Goal: Task Accomplishment & Management: Complete application form

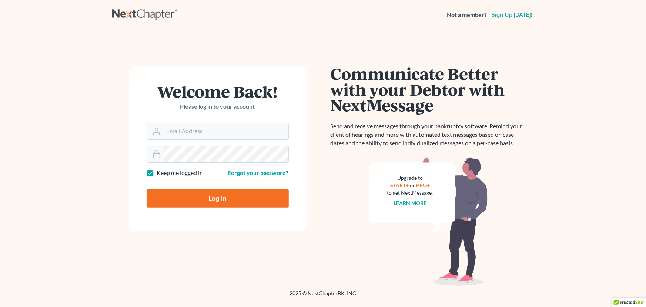
type input "[EMAIL_ADDRESS][DOMAIN_NAME]"
click at [223, 204] on input "Log In" at bounding box center [218, 198] width 142 height 19
type input "Thinking..."
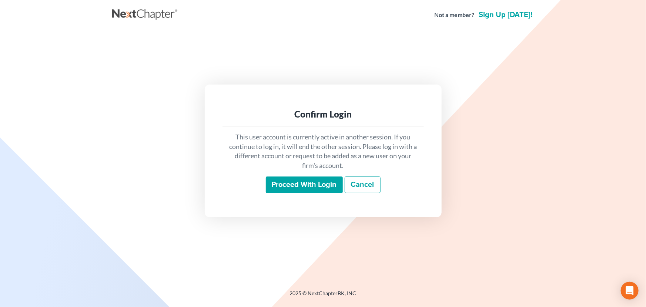
click at [280, 185] on input "Proceed with login" at bounding box center [304, 184] width 77 height 17
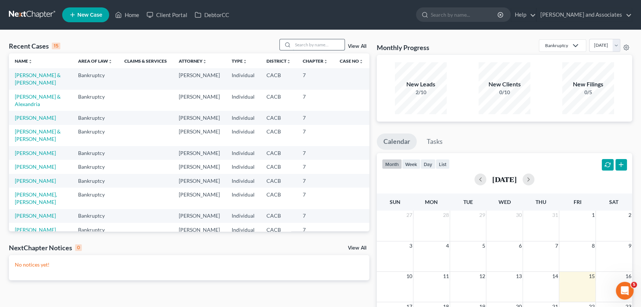
click at [313, 47] on input "search" at bounding box center [319, 44] width 52 height 11
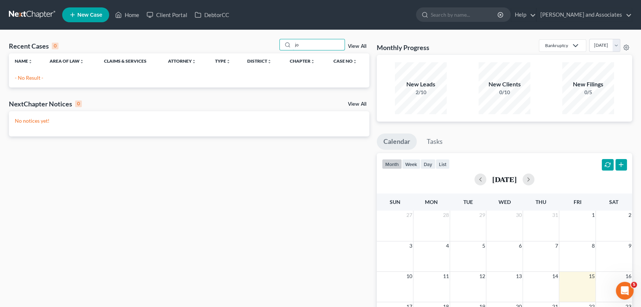
type input "j"
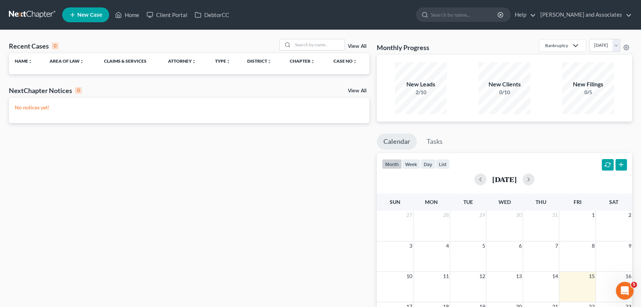
click at [84, 12] on span "New Case" at bounding box center [89, 15] width 25 height 6
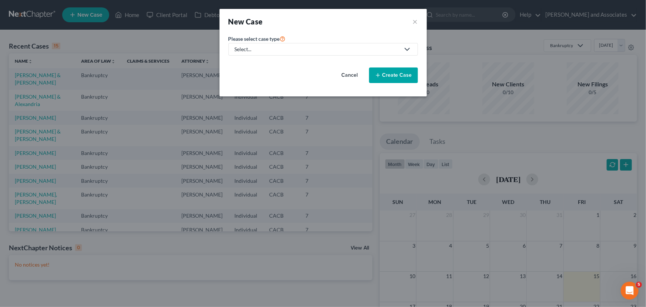
click at [293, 50] on div "Select..." at bounding box center [317, 49] width 165 height 7
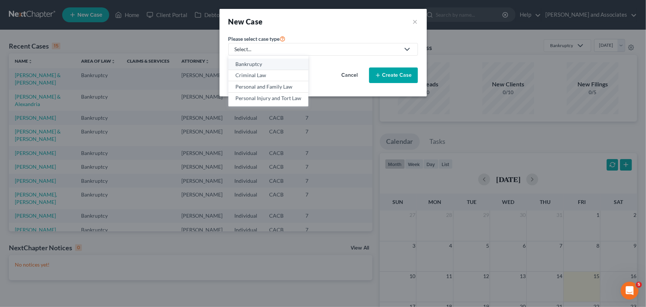
click at [286, 63] on div "Bankruptcy" at bounding box center [269, 63] width 66 height 7
select select "7"
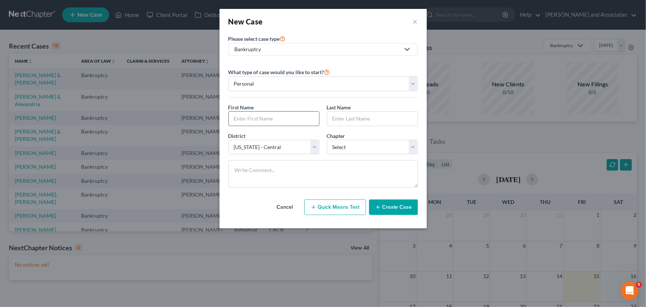
click at [269, 123] on input "text" at bounding box center [274, 118] width 90 height 14
type input "[PERSON_NAME]"
click at [373, 124] on input "text" at bounding box center [372, 118] width 90 height 14
type input "[PERSON_NAME]"
click at [350, 144] on select "Select 7 11 12 13" at bounding box center [372, 147] width 91 height 15
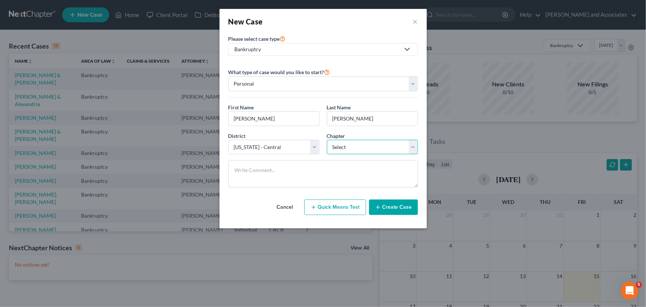
select select "0"
click at [327, 140] on select "Select 7 11 12 13" at bounding box center [372, 147] width 91 height 15
click at [409, 205] on button "Create Case" at bounding box center [393, 207] width 49 height 16
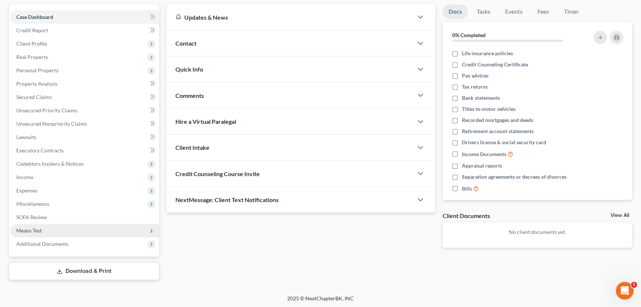
scroll to position [67, 0]
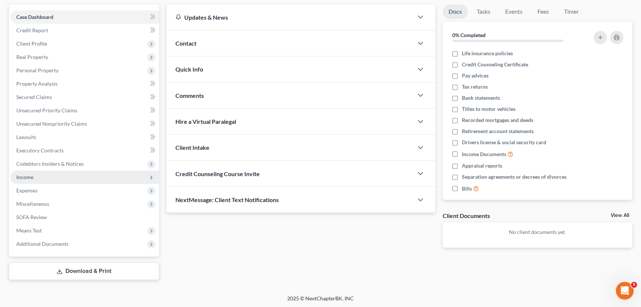
click at [56, 176] on span "Income" at bounding box center [84, 176] width 149 height 13
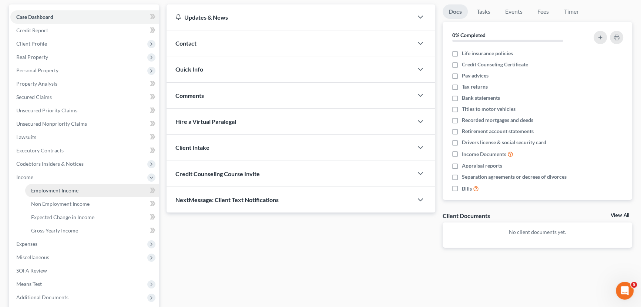
click at [81, 191] on link "Employment Income" at bounding box center [92, 190] width 134 height 13
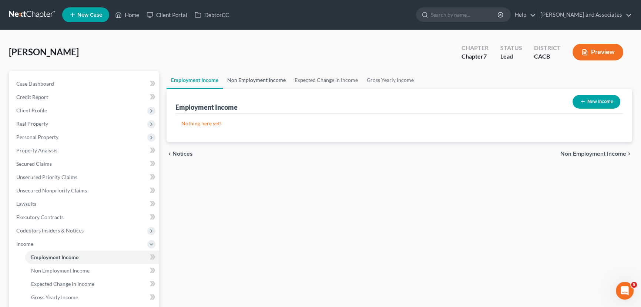
click at [247, 79] on link "Non Employment Income" at bounding box center [256, 80] width 67 height 18
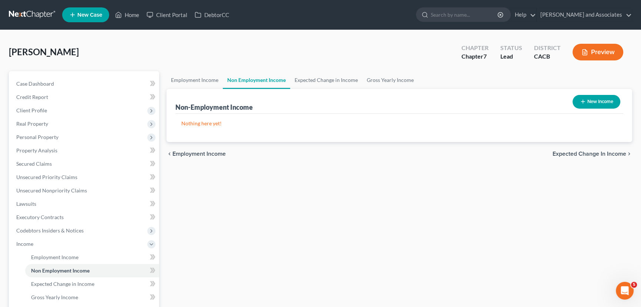
click at [594, 107] on button "New Income" at bounding box center [597, 102] width 48 height 14
select select "0"
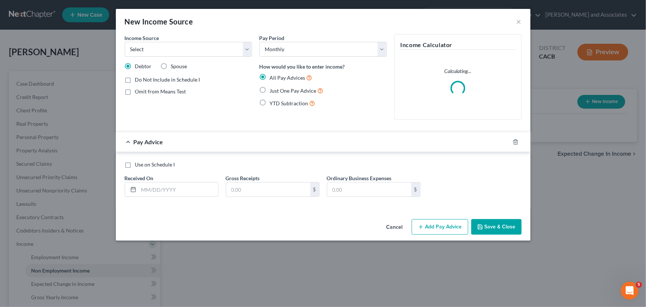
click at [171, 67] on label "Spouse" at bounding box center [179, 66] width 16 height 7
click at [174, 67] on input "Spouse" at bounding box center [176, 65] width 5 height 5
radio input "true"
click at [192, 49] on select "Select Unemployment Disability (from employer) Pension Retirement Social Securi…" at bounding box center [188, 49] width 127 height 15
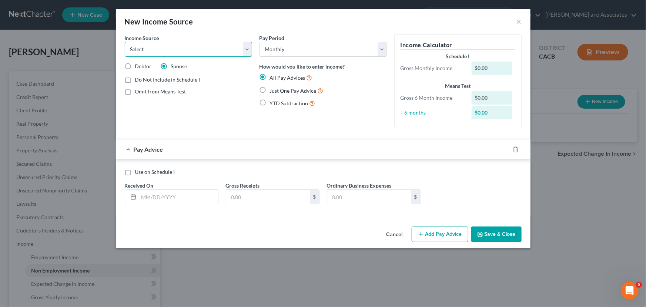
select select "4"
click at [125, 42] on select "Select Unemployment Disability (from employer) Pension Retirement Social Securi…" at bounding box center [188, 49] width 127 height 15
click at [270, 87] on label "Just One Pay Advice" at bounding box center [297, 90] width 54 height 9
click at [273, 87] on input "Just One Pay Advice" at bounding box center [275, 88] width 5 height 5
radio input "true"
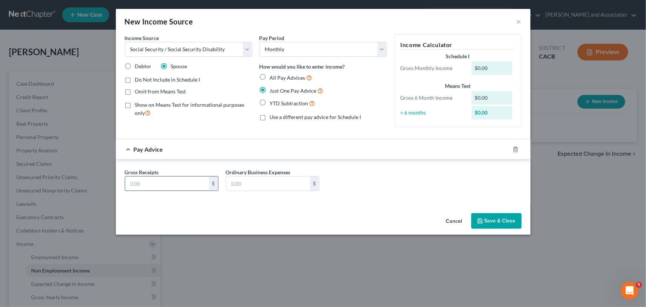
click at [181, 180] on input "text" at bounding box center [167, 183] width 84 height 14
type input "1,918"
click at [530, 216] on div "Cancel Save & Close" at bounding box center [323, 222] width 415 height 24
click at [516, 219] on button "Save & Close" at bounding box center [496, 221] width 50 height 16
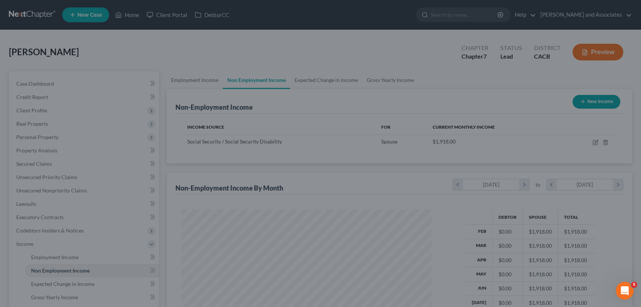
scroll to position [370212, 370081]
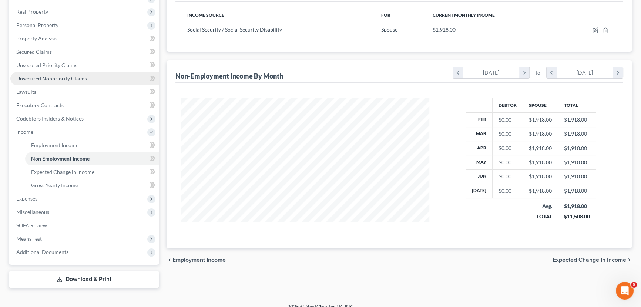
click at [97, 75] on link "Unsecured Nonpriority Claims" at bounding box center [84, 78] width 149 height 13
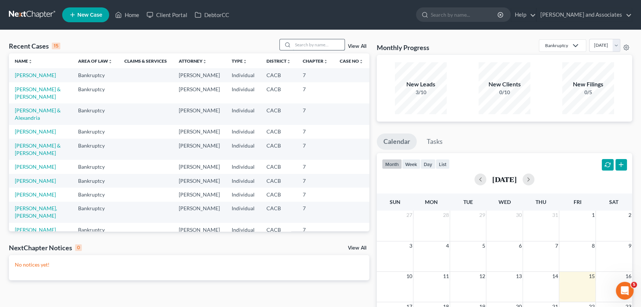
click at [307, 48] on input "search" at bounding box center [319, 44] width 52 height 11
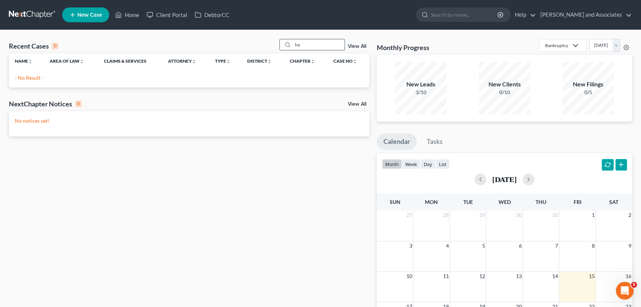
type input "h"
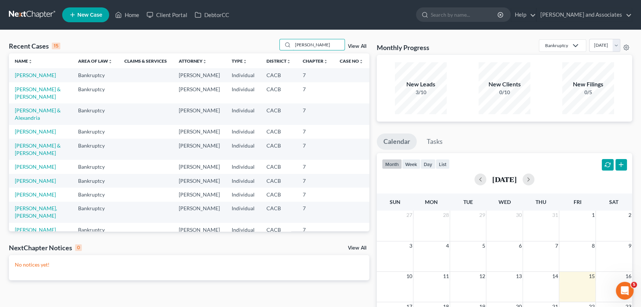
type input "javier"
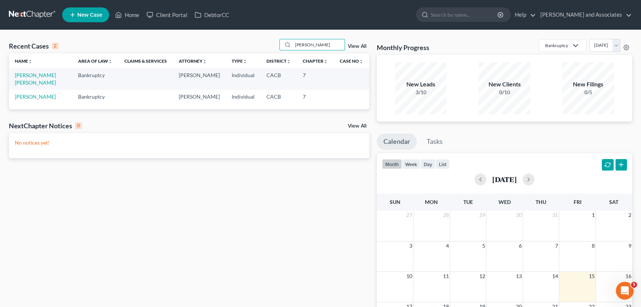
click at [85, 15] on span "New Case" at bounding box center [89, 15] width 25 height 6
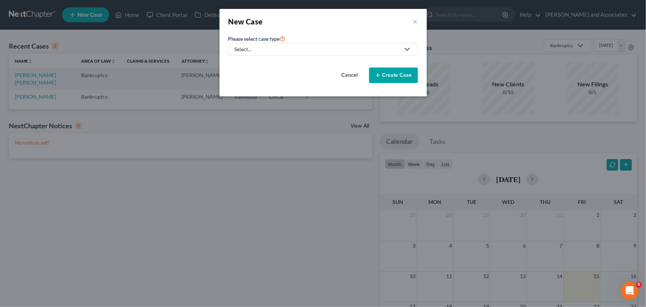
drag, startPoint x: 276, startPoint y: 53, endPoint x: 271, endPoint y: 60, distance: 8.8
click at [276, 53] on link "Select..." at bounding box center [324, 49] width 190 height 13
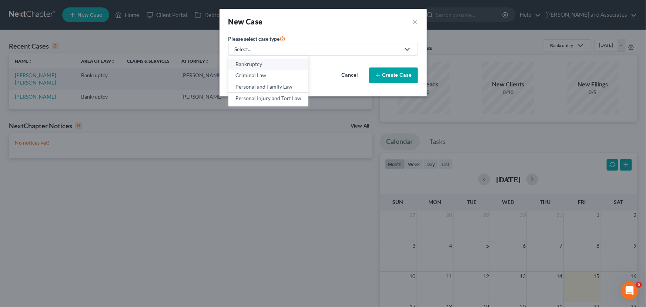
click at [267, 67] on div "Bankruptcy" at bounding box center [269, 63] width 66 height 7
select select "7"
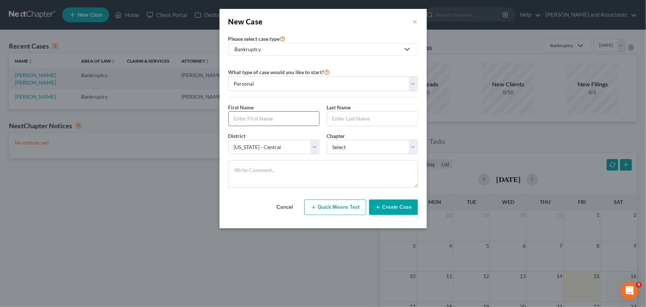
click at [260, 122] on input "text" at bounding box center [274, 118] width 90 height 14
type input "Javier"
click at [366, 121] on input "text" at bounding box center [372, 118] width 90 height 14
type input "Sandoval Valencia"
click at [360, 145] on select "Select 7 11 12 13" at bounding box center [372, 147] width 91 height 15
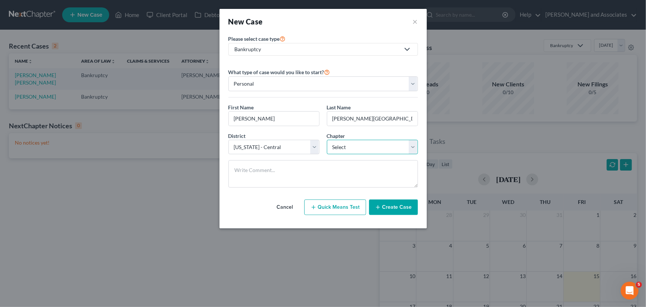
select select "0"
click at [327, 140] on select "Select 7 11 12 13" at bounding box center [372, 147] width 91 height 15
click at [394, 210] on button "Create Case" at bounding box center [393, 207] width 49 height 16
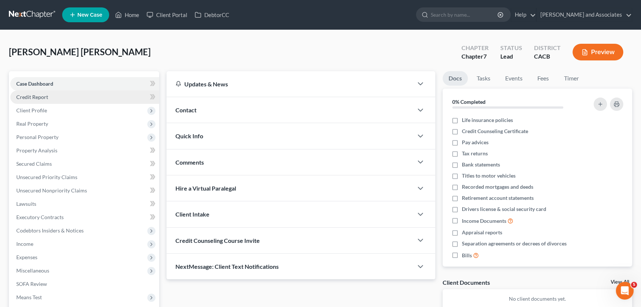
click at [54, 97] on link "Credit Report" at bounding box center [84, 96] width 149 height 13
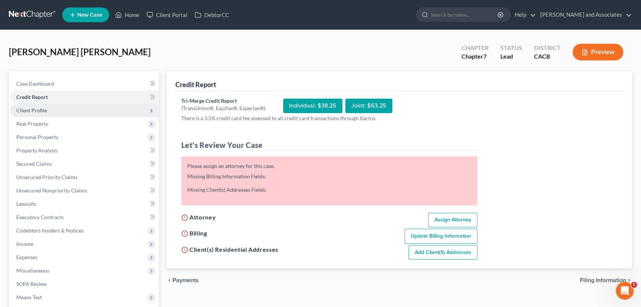
click at [78, 111] on span "Client Profile" at bounding box center [84, 110] width 149 height 13
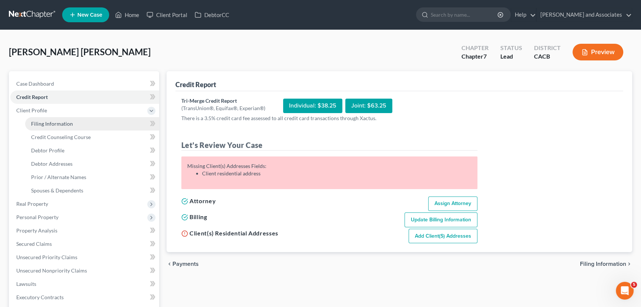
click at [72, 120] on link "Filing Information" at bounding box center [92, 123] width 134 height 13
select select "1"
select select "0"
select select "7"
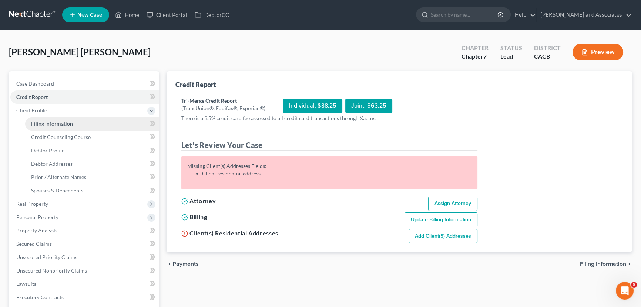
select select "4"
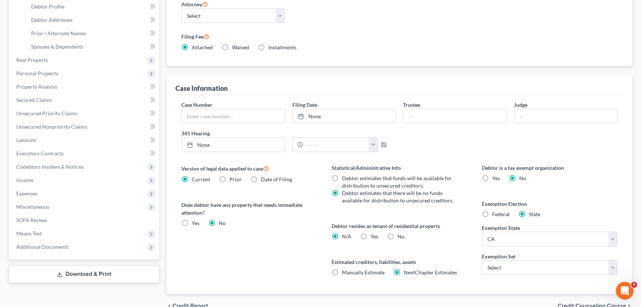
scroll to position [181, 0]
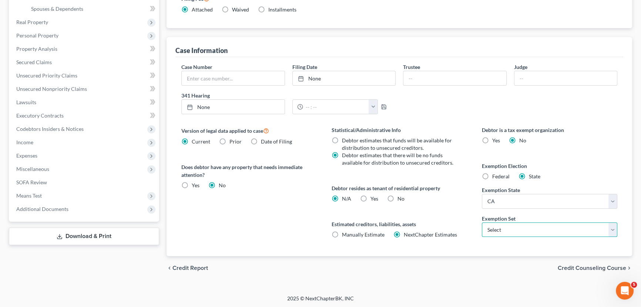
click at [528, 233] on select "Select 703 704" at bounding box center [550, 229] width 136 height 15
select select "0"
click at [482, 222] on select "Select 703 704" at bounding box center [550, 229] width 136 height 15
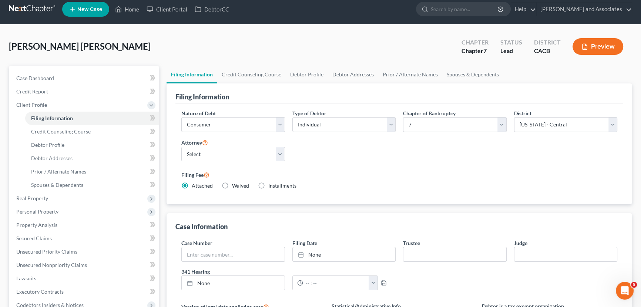
scroll to position [0, 0]
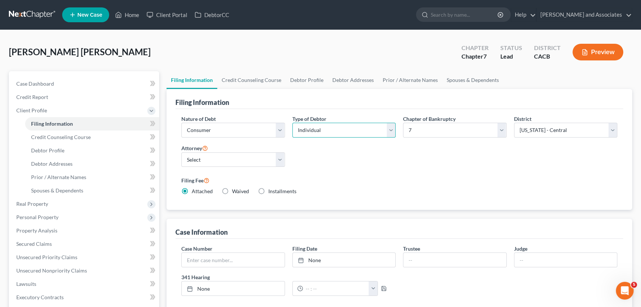
click at [343, 129] on select "Select Individual Joint" at bounding box center [345, 130] width 104 height 15
select select "1"
click at [293, 123] on select "Select Individual Joint" at bounding box center [345, 130] width 104 height 15
click at [261, 82] on link "Credit Counseling Course" at bounding box center [251, 80] width 69 height 18
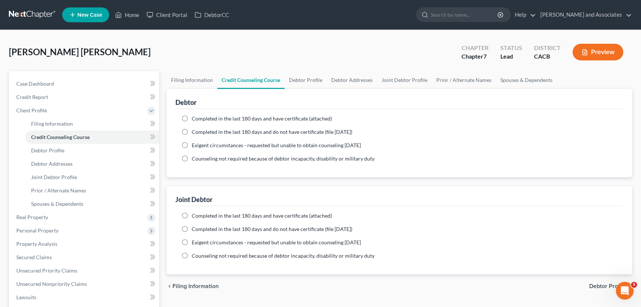
click at [192, 120] on label "Completed in the last 180 days and have certificate (attached)" at bounding box center [262, 118] width 140 height 7
click at [195, 120] on input "Completed in the last 180 days and have certificate (attached)" at bounding box center [197, 117] width 5 height 5
radio input "true"
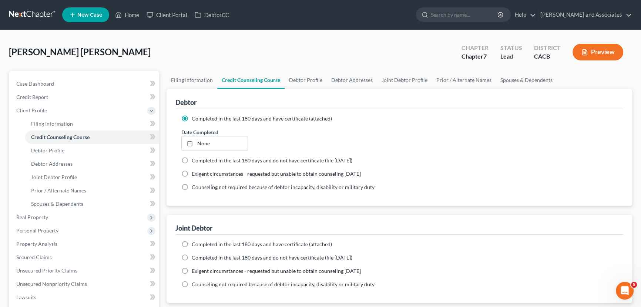
click at [197, 241] on span "Completed in the last 180 days and have certificate (attached)" at bounding box center [262, 244] width 140 height 6
click at [197, 241] on input "Completed in the last 180 days and have certificate (attached)" at bounding box center [197, 242] width 5 height 5
radio input "true"
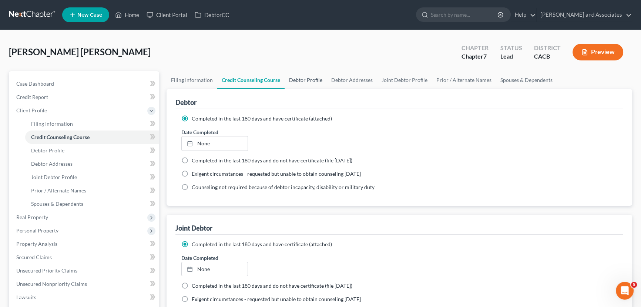
click at [305, 81] on link "Debtor Profile" at bounding box center [306, 80] width 42 height 18
select select "1"
select select "0"
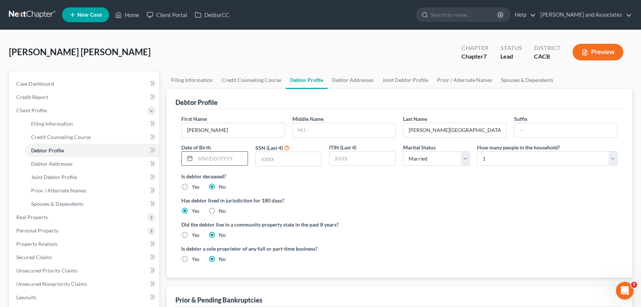
click at [210, 162] on input "text" at bounding box center [222, 158] width 52 height 14
type input "08/14/1955"
click at [281, 156] on input "text" at bounding box center [289, 159] width 66 height 14
type input "7619"
click at [522, 162] on select "Select 1 2 3 4 5 6 7 8 9 10 11 12 13 14 15 16 17 18 19 20" at bounding box center [547, 158] width 140 height 15
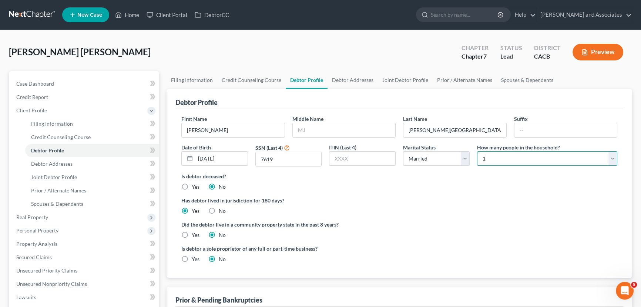
select select "1"
click at [477, 151] on select "Select 1 2 3 4 5 6 7 8 9 10 11 12 13 14 15 16 17 18 19 20" at bounding box center [547, 158] width 140 height 15
click at [365, 81] on link "Debtor Addresses" at bounding box center [353, 80] width 50 height 18
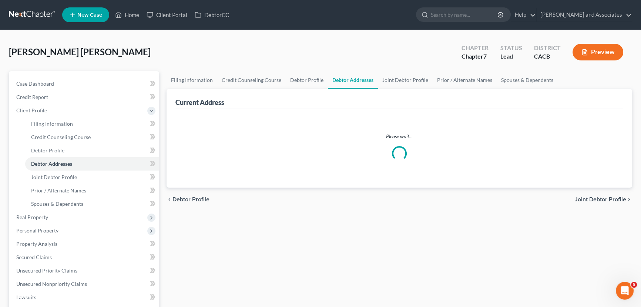
select select "0"
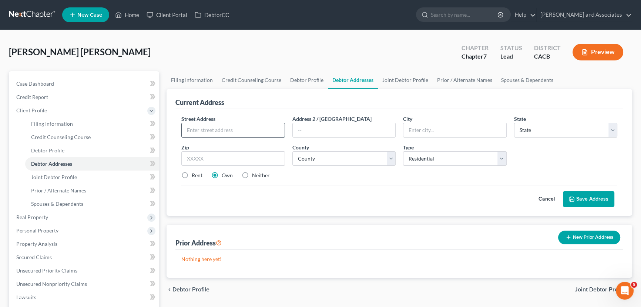
click at [209, 131] on input "text" at bounding box center [233, 130] width 103 height 14
type input "821 E Rice Ranch Rd"
click at [192, 175] on label "Rent" at bounding box center [197, 174] width 11 height 7
click at [195, 175] on input "Rent" at bounding box center [197, 173] width 5 height 5
radio input "true"
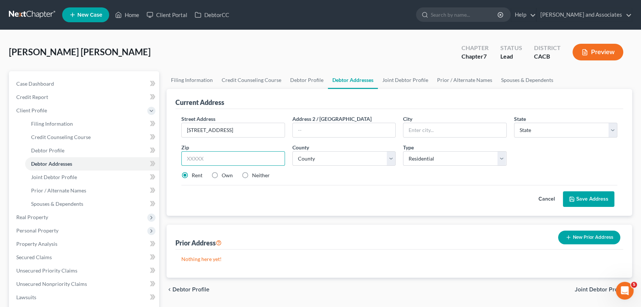
click at [214, 160] on input "text" at bounding box center [233, 158] width 104 height 15
type input "93455"
click at [351, 197] on div "Cancel Save Address" at bounding box center [399, 196] width 436 height 22
type input "Santa Maria"
select select "4"
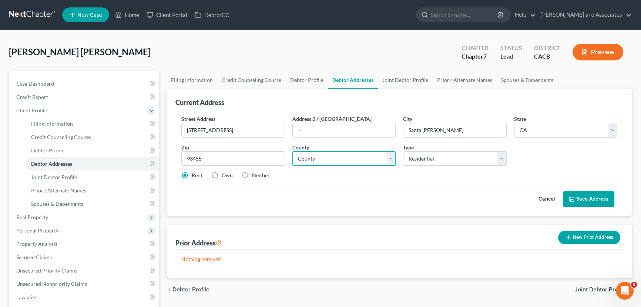
click at [357, 163] on select "County" at bounding box center [345, 158] width 104 height 15
click at [367, 160] on select "County" at bounding box center [345, 158] width 104 height 15
click at [367, 160] on select "County Alameda County Alpine County Amador County Butte County Calaveras County…" at bounding box center [345, 158] width 104 height 15
select select "41"
click at [293, 151] on select "County Alameda County Alpine County Amador County Butte County Calaveras County…" at bounding box center [345, 158] width 104 height 15
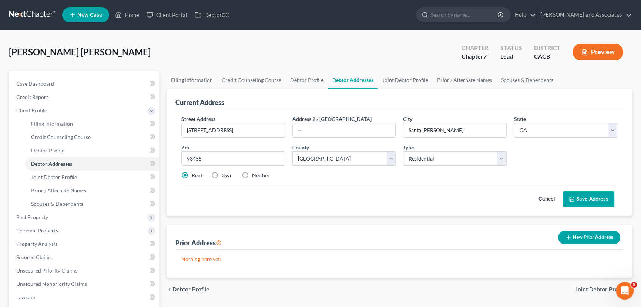
click at [428, 195] on div "Cancel Save Address" at bounding box center [399, 196] width 436 height 22
click at [596, 196] on button "Save Address" at bounding box center [588, 199] width 51 height 16
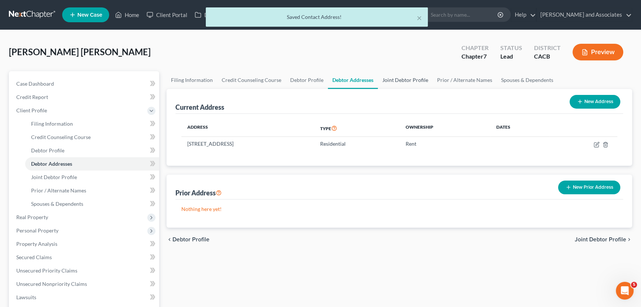
click at [406, 79] on link "Joint Debtor Profile" at bounding box center [405, 80] width 55 height 18
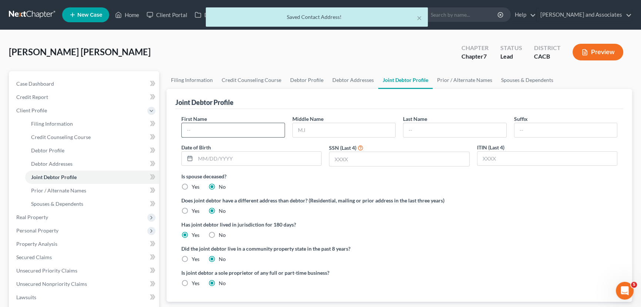
click at [233, 130] on input "text" at bounding box center [233, 130] width 103 height 14
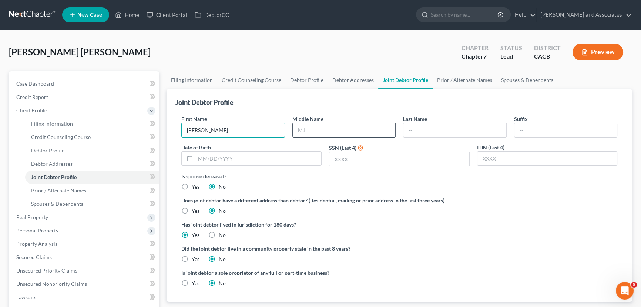
type input "Soledad"
click at [335, 129] on input "text" at bounding box center [344, 130] width 103 height 14
click at [428, 130] on input "text" at bounding box center [455, 130] width 103 height 14
type input "Sandoval"
click at [458, 173] on label "Is spouse deceased?" at bounding box center [399, 176] width 436 height 8
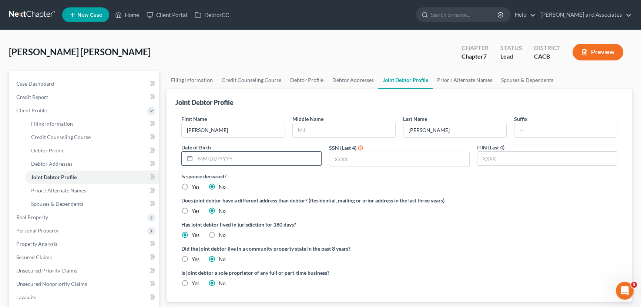
click at [233, 164] on input "text" at bounding box center [259, 158] width 126 height 14
type input "04/28/1957"
click at [387, 156] on input "text" at bounding box center [400, 159] width 140 height 14
type input "3702"
click at [384, 178] on label "Is spouse deceased?" at bounding box center [399, 176] width 436 height 8
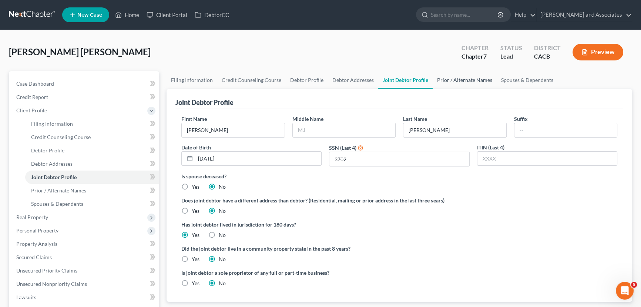
click at [452, 83] on link "Prior / Alternate Names" at bounding box center [465, 80] width 64 height 18
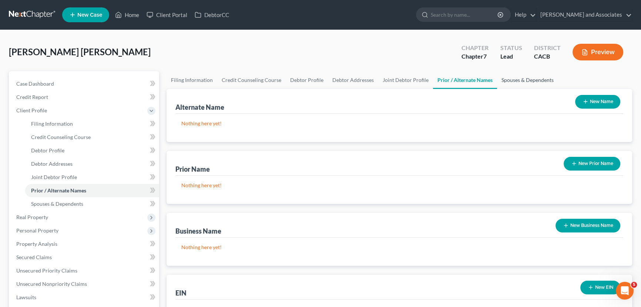
click at [518, 79] on link "Spouses & Dependents" at bounding box center [527, 80] width 61 height 18
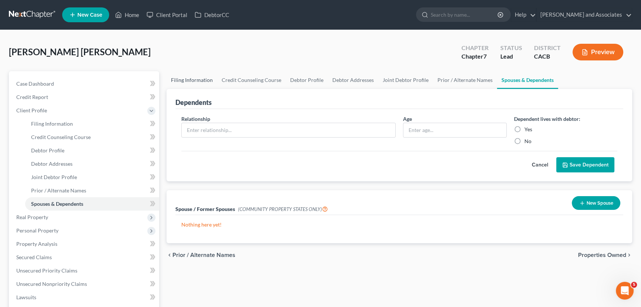
click at [192, 76] on link "Filing Information" at bounding box center [192, 80] width 51 height 18
select select "1"
select select "0"
select select "7"
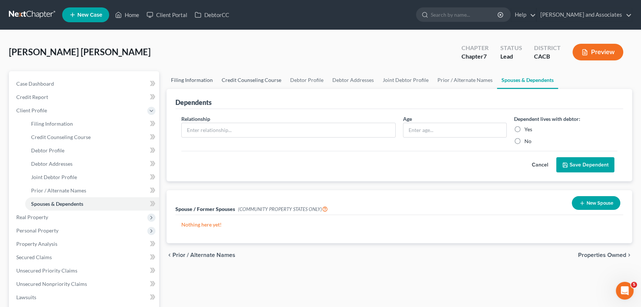
select select "0"
select select "4"
select select "0"
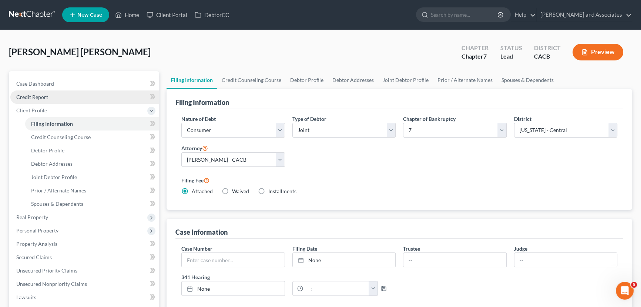
click at [52, 97] on link "Credit Report" at bounding box center [84, 96] width 149 height 13
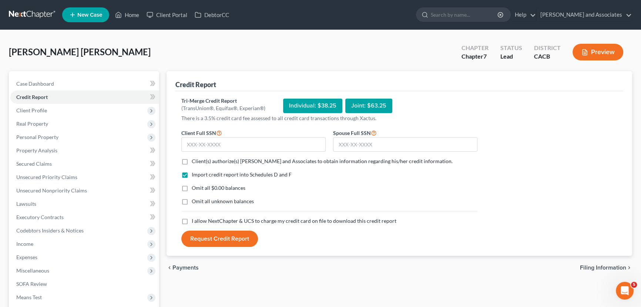
click at [192, 160] on label "Client(s) authorize(s) Michael B. Clayton and Associates to obtain information …" at bounding box center [322, 160] width 261 height 7
click at [195, 160] on input "Client(s) authorize(s) Michael B. Clayton and Associates to obtain information …" at bounding box center [197, 159] width 5 height 5
checkbox input "true"
click at [192, 186] on label "Omit all $0.00 balances" at bounding box center [219, 187] width 54 height 7
click at [195, 186] on input "Omit all $0.00 balances" at bounding box center [197, 186] width 5 height 5
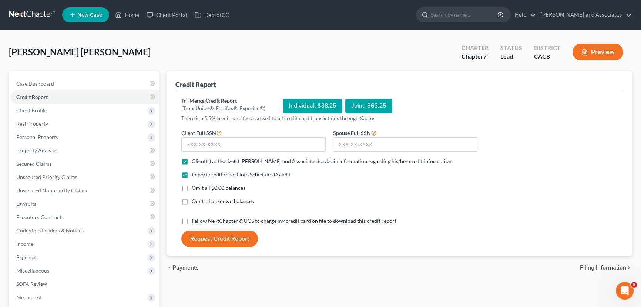
checkbox input "true"
click at [192, 200] on label "Omit all unknown balances" at bounding box center [223, 200] width 62 height 7
click at [195, 200] on input "Omit all unknown balances" at bounding box center [197, 199] width 5 height 5
checkbox input "true"
drag, startPoint x: 184, startPoint y: 217, endPoint x: 225, endPoint y: 140, distance: 87.6
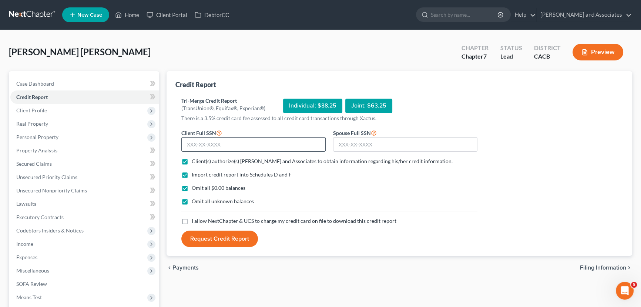
click at [192, 217] on label "I allow NextChapter & UCS to charge my credit card on file to download this cre…" at bounding box center [294, 220] width 205 height 7
click at [230, 140] on input "text" at bounding box center [253, 144] width 144 height 15
drag, startPoint x: 186, startPoint y: 220, endPoint x: 197, endPoint y: 201, distance: 21.6
click at [192, 220] on label "I allow NextChapter & UCS to charge my credit card on file to download this cre…" at bounding box center [294, 220] width 205 height 7
click at [195, 220] on input "I allow NextChapter & UCS to charge my credit card on file to download this cre…" at bounding box center [197, 219] width 5 height 5
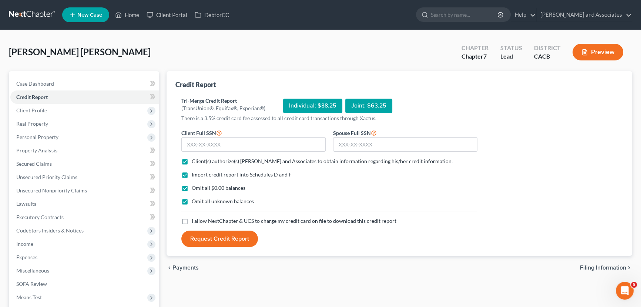
checkbox input "true"
click at [274, 148] on input "text" at bounding box center [253, 144] width 144 height 15
type input "611-09-7619"
click at [361, 141] on input "text" at bounding box center [405, 144] width 144 height 15
type input "605-96-3702"
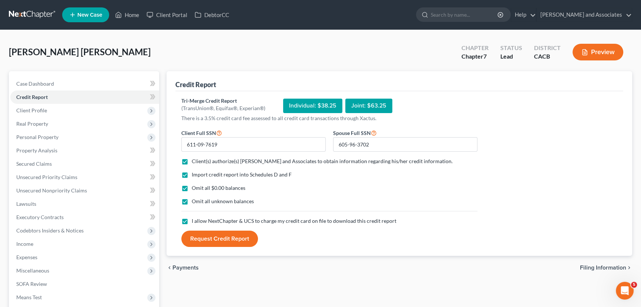
click at [231, 231] on button "Request Credit Report" at bounding box center [219, 238] width 77 height 16
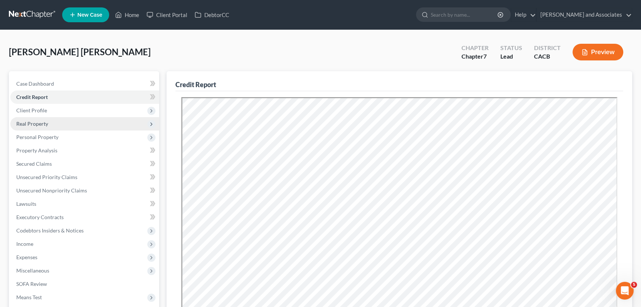
click at [98, 131] on span "Personal Property" at bounding box center [84, 136] width 149 height 13
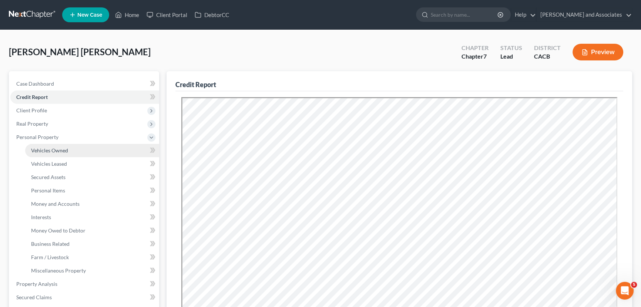
click at [67, 149] on link "Vehicles Owned" at bounding box center [92, 150] width 134 height 13
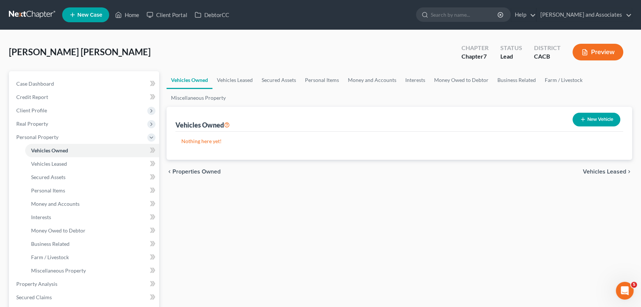
click at [599, 113] on button "New Vehicle" at bounding box center [597, 120] width 48 height 14
select select "0"
select select "2"
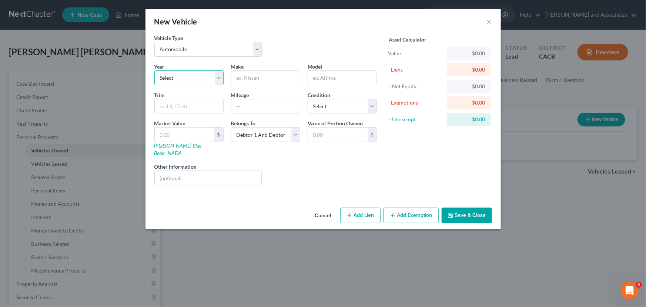
drag, startPoint x: 200, startPoint y: 76, endPoint x: 207, endPoint y: 84, distance: 10.5
click at [200, 76] on select "Select 2026 2025 2024 2023 2022 2021 2020 2019 2018 2017 2016 2015 2014 2013 20…" at bounding box center [188, 77] width 69 height 15
select select "21"
click at [154, 70] on select "Select 2026 2025 2024 2023 2022 2021 2020 2019 2018 2017 2016 2015 2014 2013 20…" at bounding box center [188, 77] width 69 height 15
click at [259, 83] on input "text" at bounding box center [265, 78] width 69 height 14
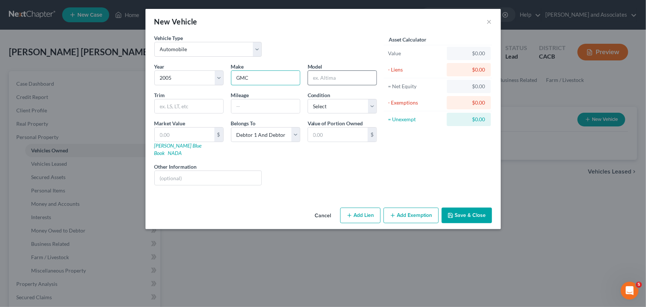
type input "GMC"
click at [350, 79] on input "text" at bounding box center [342, 78] width 69 height 14
type input "Yukon"
click at [344, 103] on select "Select Excellent Very Good Good Fair Poor" at bounding box center [342, 106] width 69 height 15
select select "3"
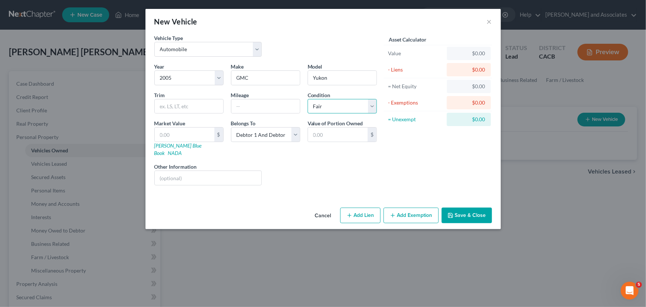
click at [308, 99] on select "Select Excellent Very Good Good Fair Poor" at bounding box center [342, 106] width 69 height 15
click at [274, 115] on div "Year Select 2026 2025 2024 2023 2022 2021 2020 2019 2018 2017 2016 2015 2014 20…" at bounding box center [266, 127] width 230 height 129
click at [275, 107] on input "text" at bounding box center [265, 106] width 69 height 14
type input "170k"
click at [312, 171] on div "Liens Select" at bounding box center [323, 174] width 115 height 23
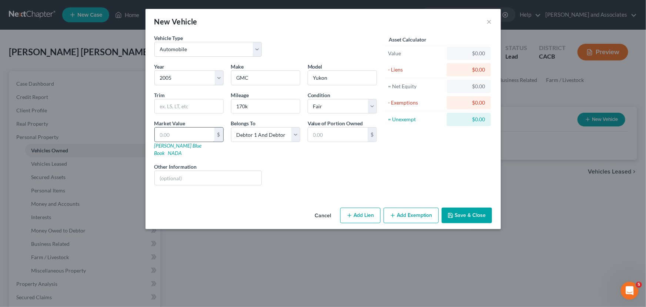
click at [193, 128] on input "text" at bounding box center [185, 134] width 60 height 14
type input "2"
type input "2.00"
type input "23"
type input "23.00"
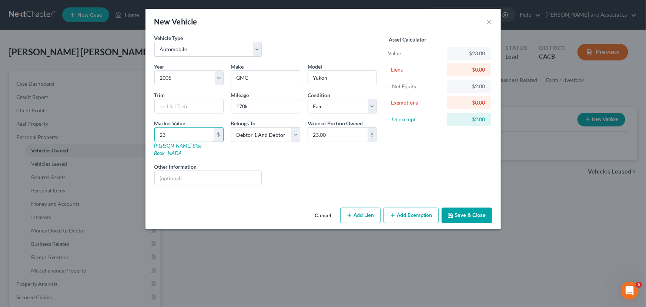
type input "237"
type input "237.00"
type input "2379"
type input "2,379.00"
type input "2,379"
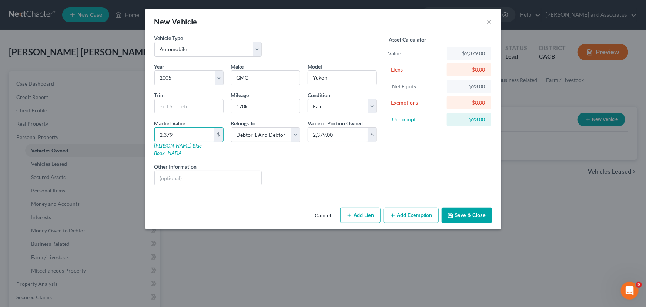
drag, startPoint x: 317, startPoint y: 163, endPoint x: 321, endPoint y: 161, distance: 4.5
click at [317, 163] on div "Liens Select" at bounding box center [323, 174] width 115 height 23
click at [464, 207] on button "Save & Close" at bounding box center [467, 215] width 50 height 16
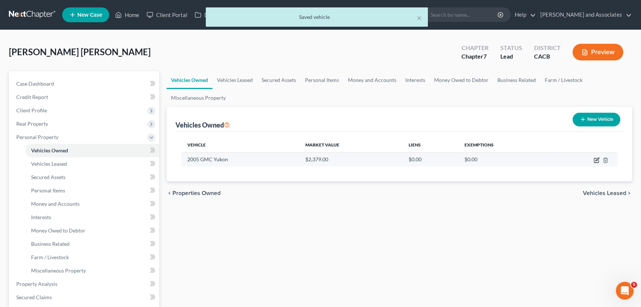
click at [596, 159] on icon "button" at bounding box center [597, 160] width 6 height 6
select select "0"
select select "21"
select select "3"
select select "2"
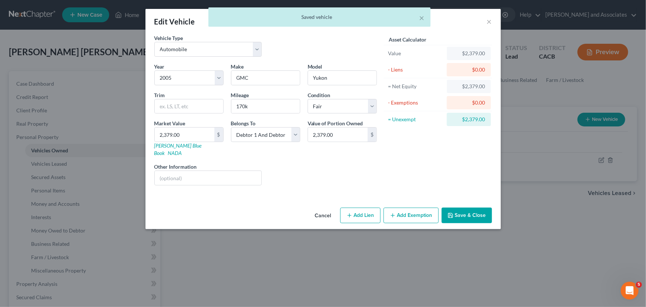
click at [473, 210] on button "Save & Close" at bounding box center [467, 215] width 50 height 16
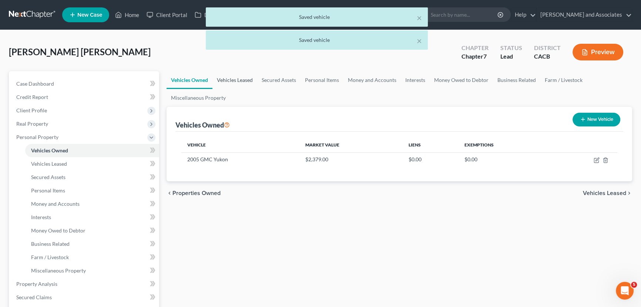
click at [235, 82] on link "Vehicles Leased" at bounding box center [235, 80] width 45 height 18
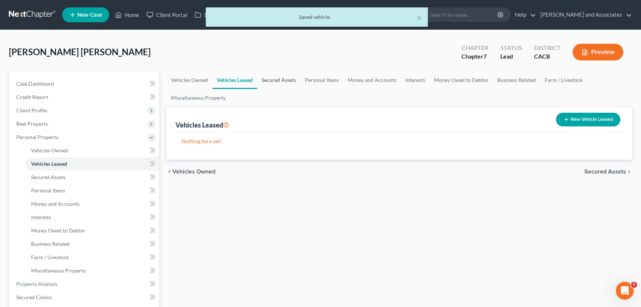
click at [264, 81] on link "Secured Assets" at bounding box center [278, 80] width 43 height 18
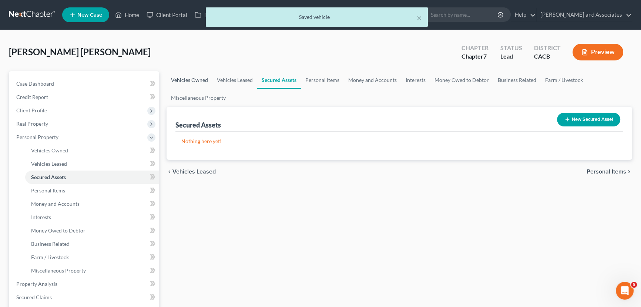
click at [189, 84] on link "Vehicles Owned" at bounding box center [190, 80] width 46 height 18
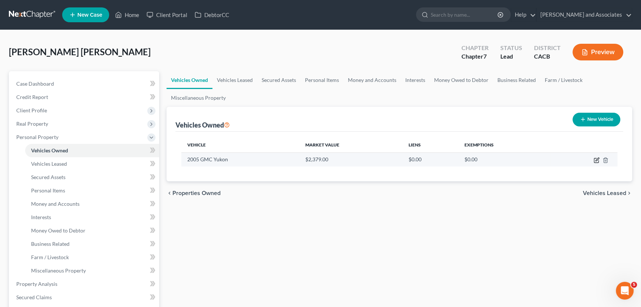
click at [594, 160] on icon "button" at bounding box center [596, 160] width 4 height 4
select select "0"
select select "21"
select select "3"
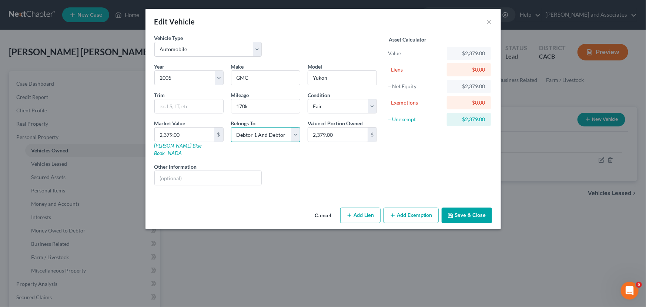
click at [283, 138] on select "Select Debtor 1 Only Debtor 2 Only Debtor 1 And Debtor 2 Only At Least One Of T…" at bounding box center [265, 134] width 69 height 15
select select "4"
click at [231, 127] on select "Select Debtor 1 Only Debtor 2 Only Debtor 1 And Debtor 2 Only At Least One Of T…" at bounding box center [265, 134] width 69 height 15
click at [466, 209] on button "Save & Close" at bounding box center [467, 215] width 50 height 16
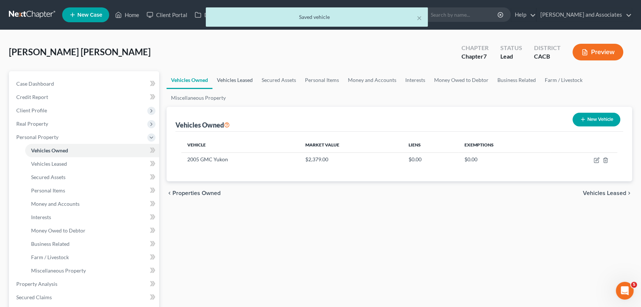
drag, startPoint x: 230, startPoint y: 84, endPoint x: 240, endPoint y: 83, distance: 10.7
click at [230, 83] on link "Vehicles Leased" at bounding box center [235, 80] width 45 height 18
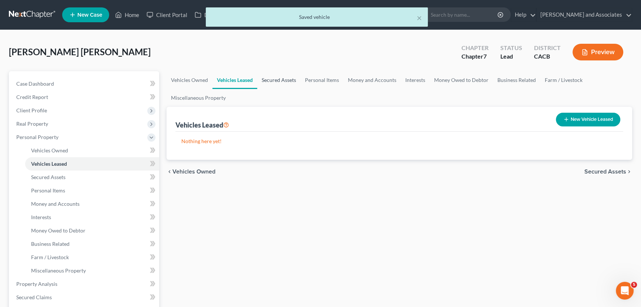
click at [274, 79] on link "Secured Assets" at bounding box center [278, 80] width 43 height 18
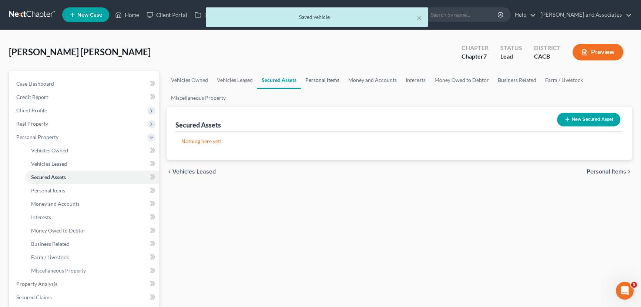
click at [319, 78] on link "Personal Items" at bounding box center [322, 80] width 43 height 18
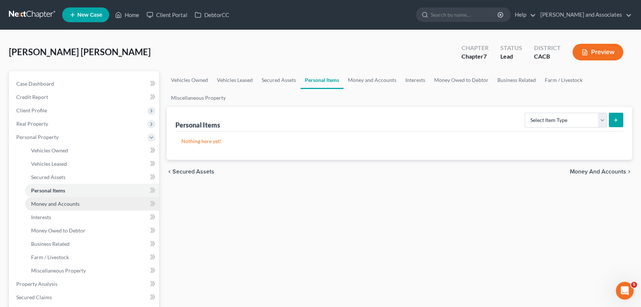
click at [83, 202] on link "Money and Accounts" at bounding box center [92, 203] width 134 height 13
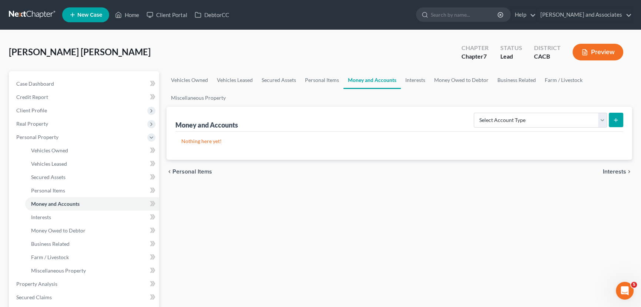
click at [533, 103] on ul "Vehicles Owned Vehicles Leased Secured Assets Personal Items Money and Accounts…" at bounding box center [400, 89] width 466 height 36
click at [522, 123] on select "Select Account Type Brokerage Cash on Hand Certificates of Deposit Checking Acc…" at bounding box center [540, 120] width 133 height 15
select select "checking"
click at [476, 113] on select "Select Account Type Brokerage Cash on Hand Certificates of Deposit Checking Acc…" at bounding box center [540, 120] width 133 height 15
click at [618, 113] on button "submit" at bounding box center [616, 120] width 14 height 14
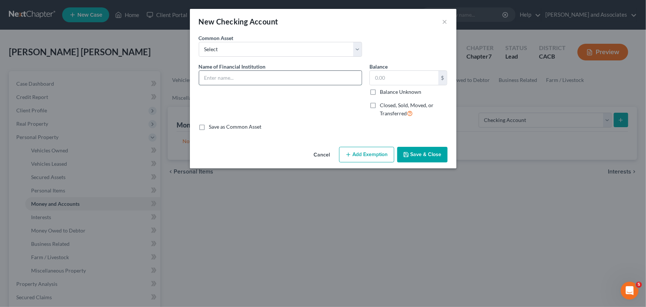
click at [248, 73] on input "text" at bounding box center [280, 78] width 163 height 14
type input "Mechanics #2711"
drag, startPoint x: 391, startPoint y: 78, endPoint x: 390, endPoint y: 83, distance: 5.7
click at [391, 81] on input "text" at bounding box center [404, 78] width 69 height 14
type input "1,119.88"
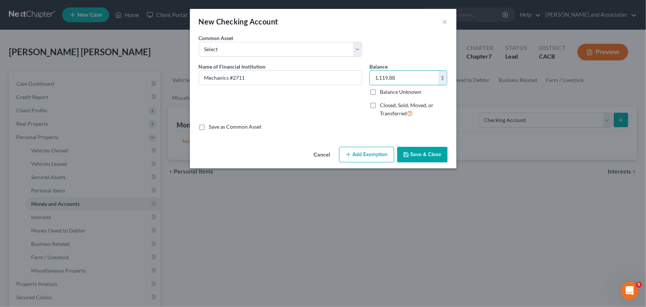
click at [420, 154] on button "Save & Close" at bounding box center [422, 155] width 50 height 16
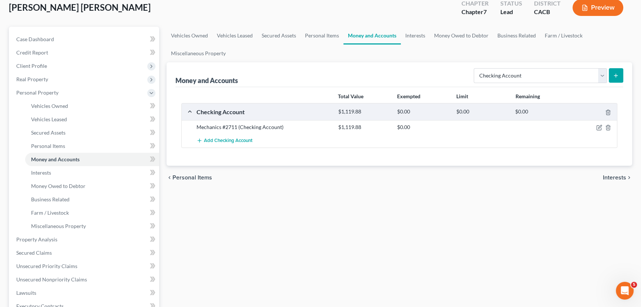
scroll to position [56, 0]
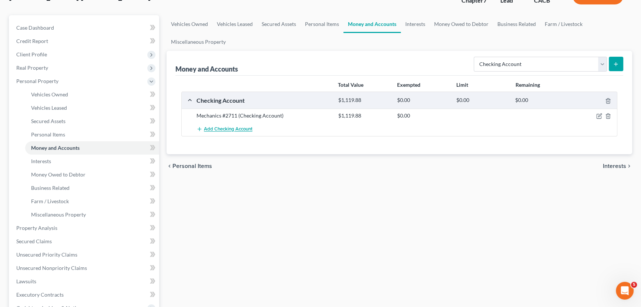
click at [230, 129] on span "Add Checking Account" at bounding box center [228, 129] width 49 height 6
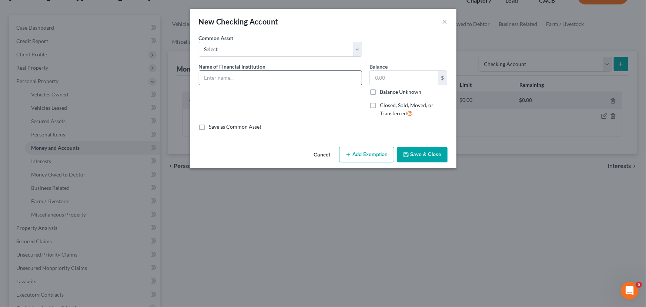
click at [241, 74] on input "text" at bounding box center [280, 78] width 163 height 14
type input "Coast Hills #2640"
click at [384, 77] on input "text" at bounding box center [404, 78] width 69 height 14
type input "548"
click at [429, 150] on button "Save & Close" at bounding box center [422, 155] width 50 height 16
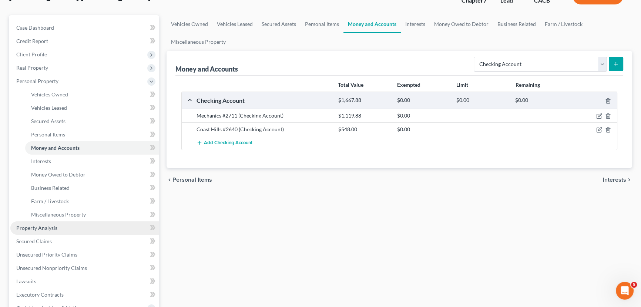
scroll to position [200, 0]
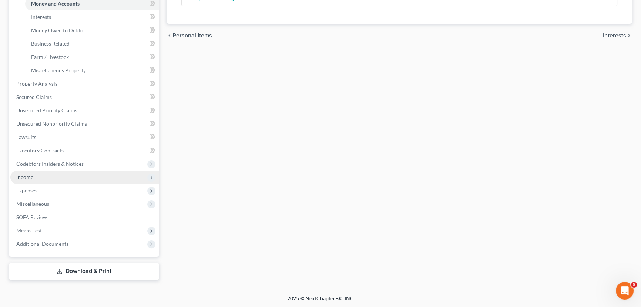
click at [79, 180] on span "Income" at bounding box center [84, 176] width 149 height 13
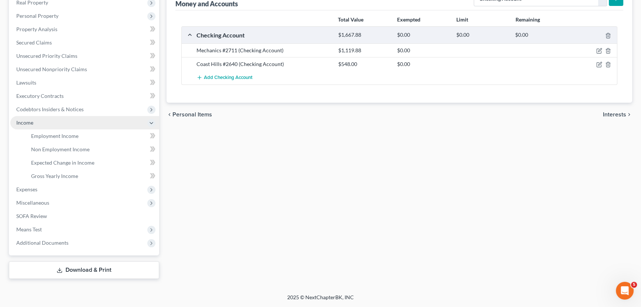
scroll to position [120, 0]
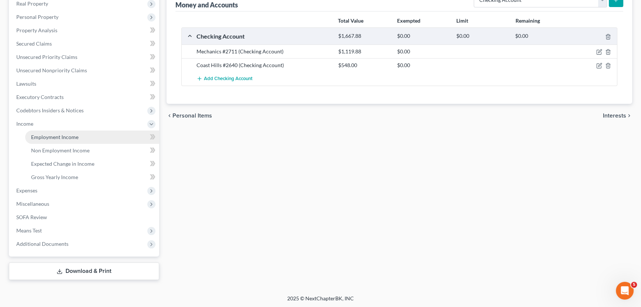
click at [74, 134] on span "Employment Income" at bounding box center [54, 137] width 47 height 6
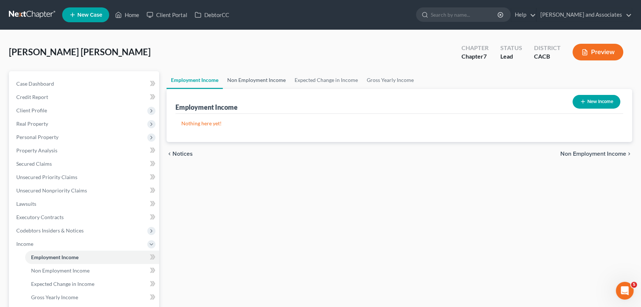
click at [249, 77] on link "Non Employment Income" at bounding box center [256, 80] width 67 height 18
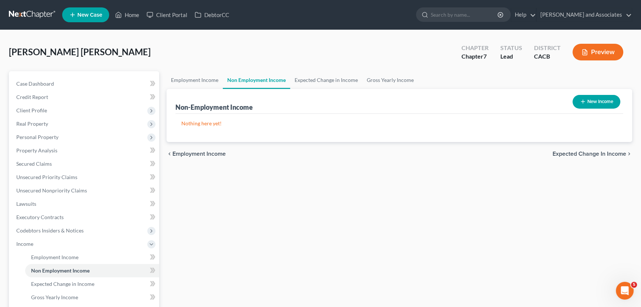
click at [609, 107] on button "New Income" at bounding box center [597, 102] width 48 height 14
select select "0"
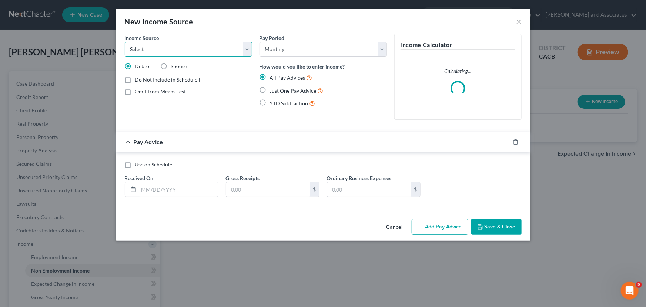
click at [171, 52] on select "Select Unemployment Disability (from employer) Pension Retirement Social Securi…" at bounding box center [188, 49] width 127 height 15
select select "4"
click at [125, 42] on select "Select Unemployment Disability (from employer) Pension Retirement Social Securi…" at bounding box center [188, 49] width 127 height 15
click at [304, 53] on select "Select Monthly Twice Monthly Every Other Week Weekly" at bounding box center [323, 49] width 127 height 15
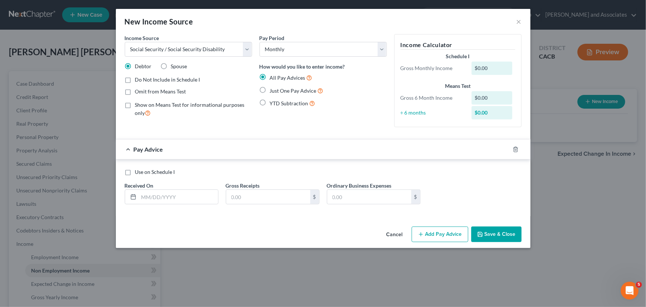
click at [391, 234] on button "Cancel" at bounding box center [395, 234] width 28 height 15
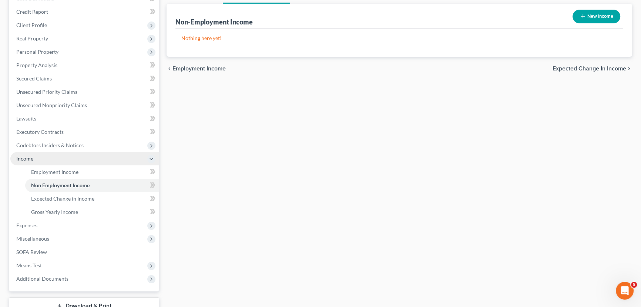
scroll to position [112, 0]
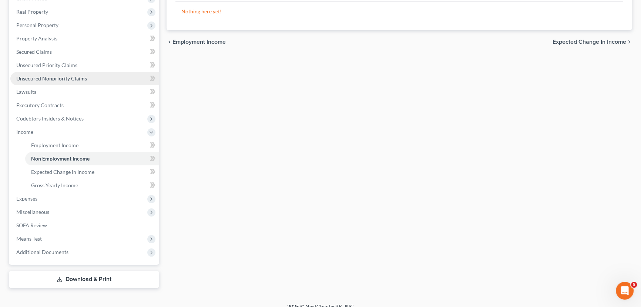
click at [72, 72] on link "Unsecured Nonpriority Claims" at bounding box center [84, 78] width 149 height 13
